Goal: Communication & Community: Participate in discussion

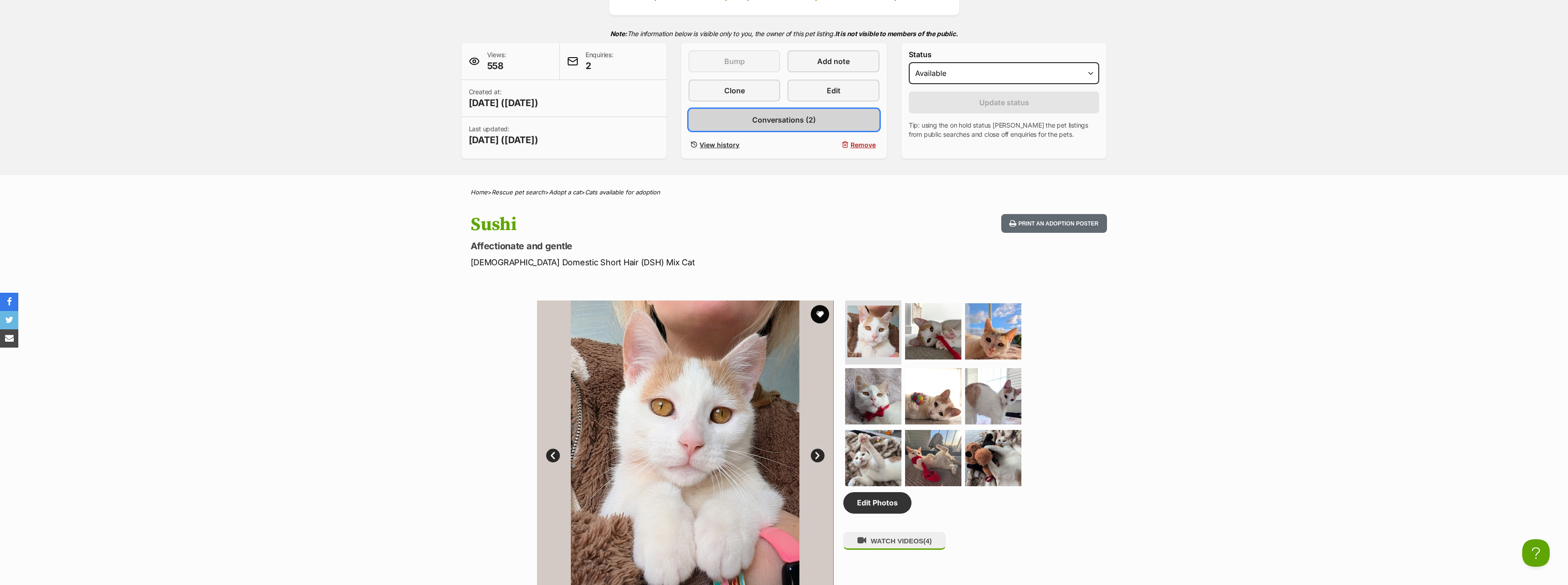
click at [758, 125] on span "Conversations (2)" at bounding box center [784, 119] width 63 height 11
